Goal: Check status: Check status

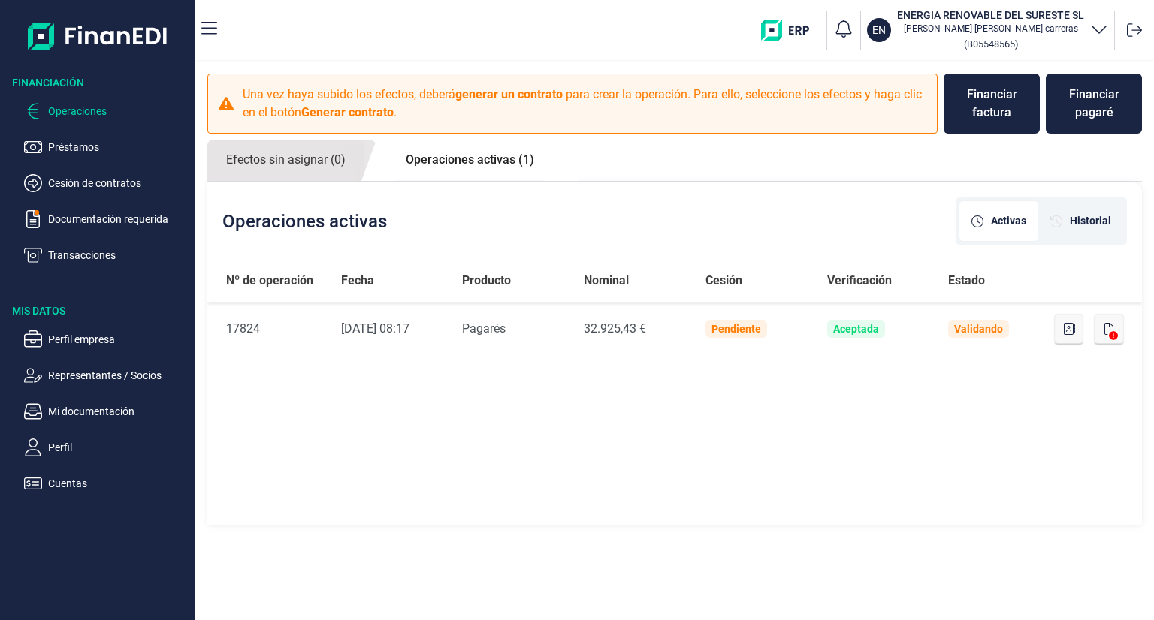
click at [448, 158] on link "Operaciones activas (1)" at bounding box center [470, 160] width 166 height 41
click at [102, 114] on p "Operaciones" at bounding box center [118, 111] width 141 height 18
click at [88, 109] on p "Operaciones" at bounding box center [118, 111] width 141 height 18
click at [92, 149] on p "Préstamos" at bounding box center [118, 147] width 141 height 18
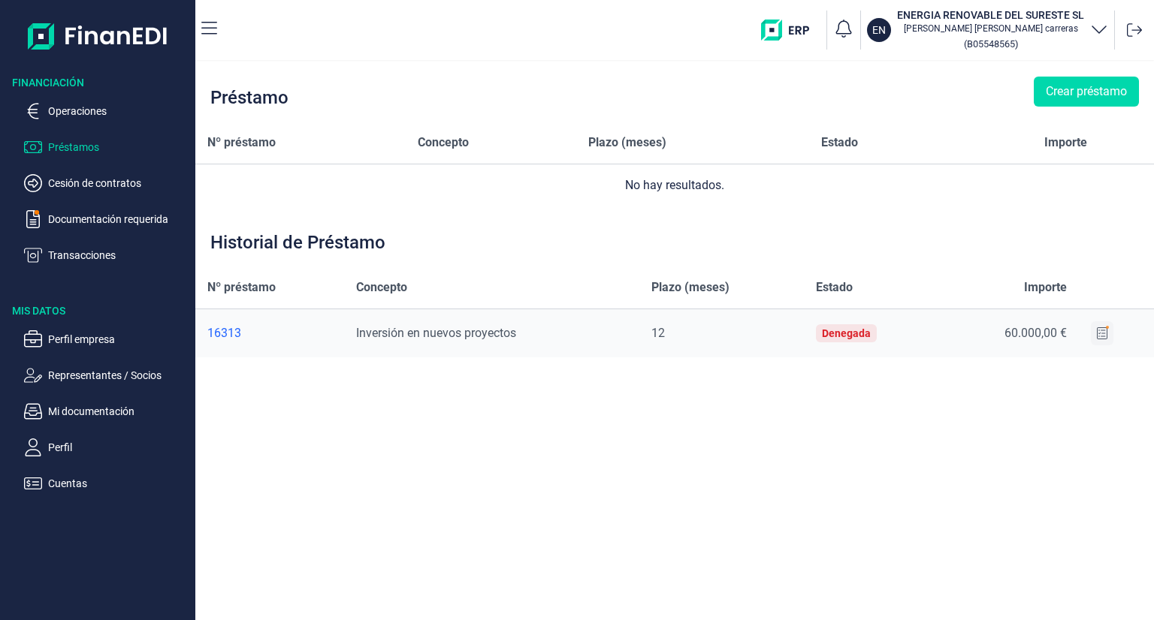
click at [1097, 334] on icon at bounding box center [1102, 334] width 11 height 12
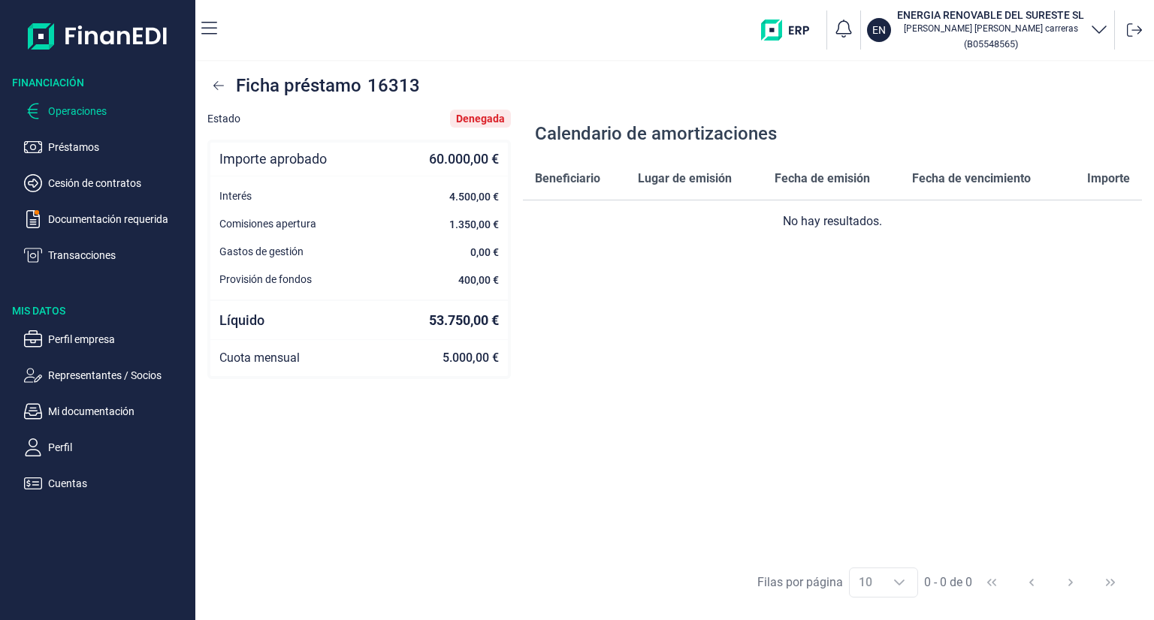
click at [75, 115] on p "Operaciones" at bounding box center [118, 111] width 141 height 18
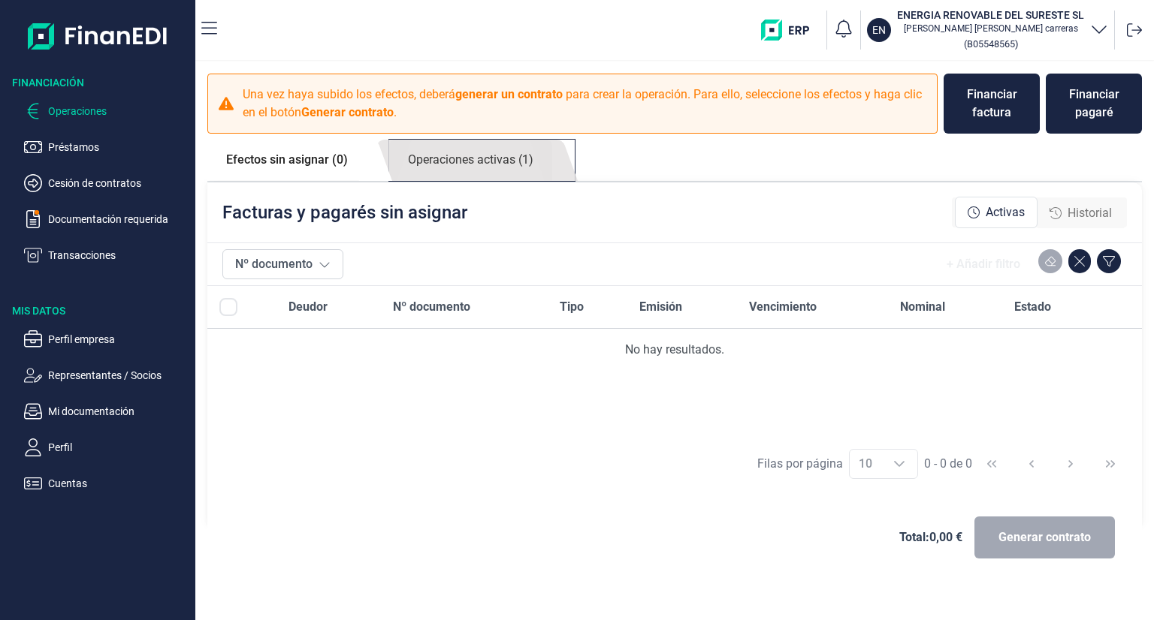
click at [463, 157] on link "Operaciones activas (1)" at bounding box center [470, 160] width 163 height 41
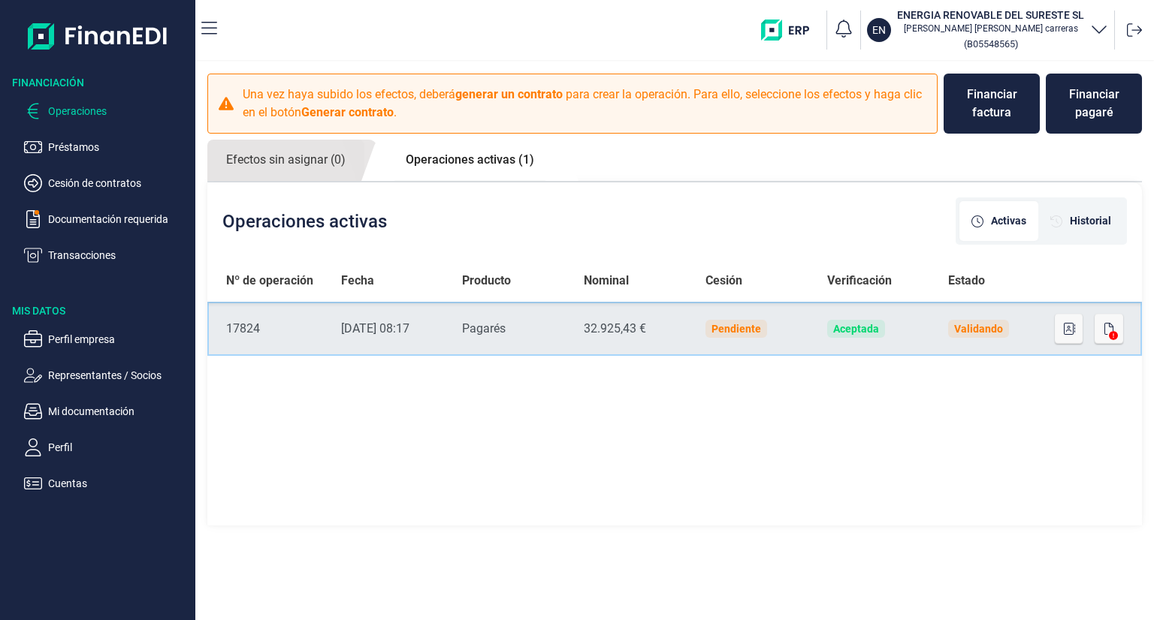
click at [986, 334] on div "Validando" at bounding box center [978, 329] width 61 height 18
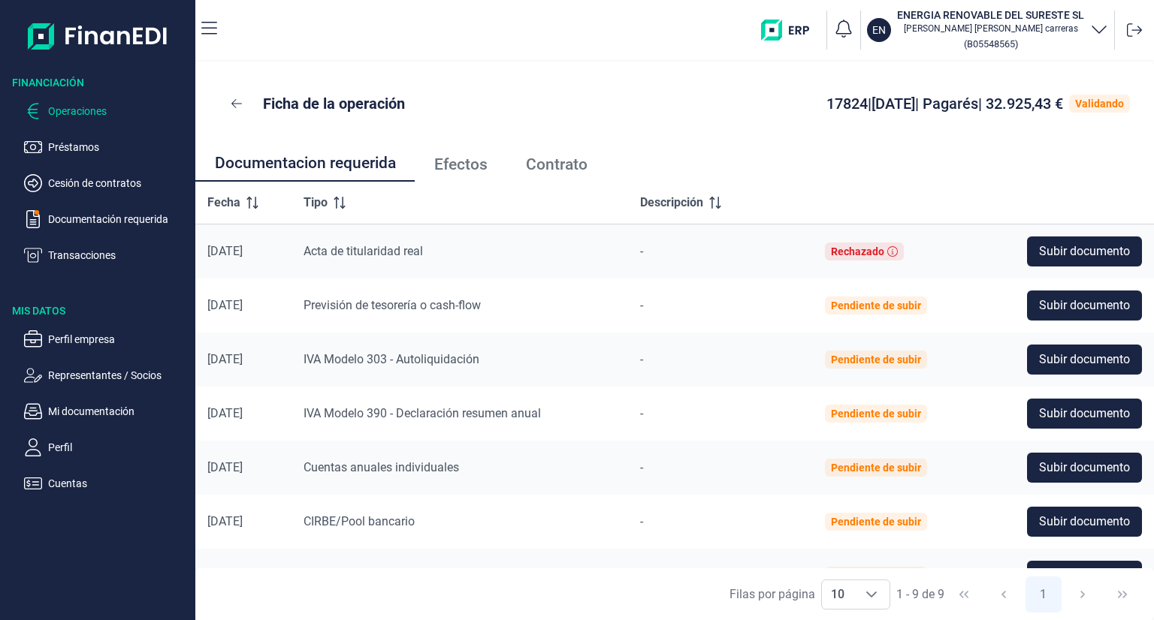
click at [63, 110] on p "Operaciones" at bounding box center [118, 111] width 141 height 18
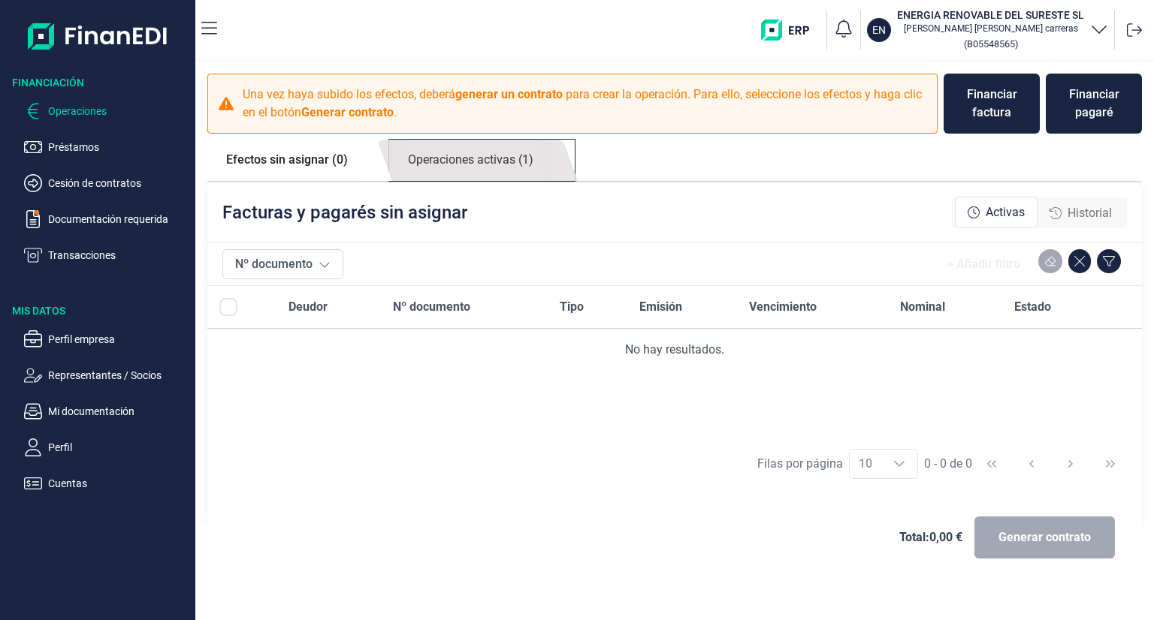
click at [457, 158] on link "Operaciones activas (1)" at bounding box center [470, 160] width 163 height 41
